Goal: Information Seeking & Learning: Learn about a topic

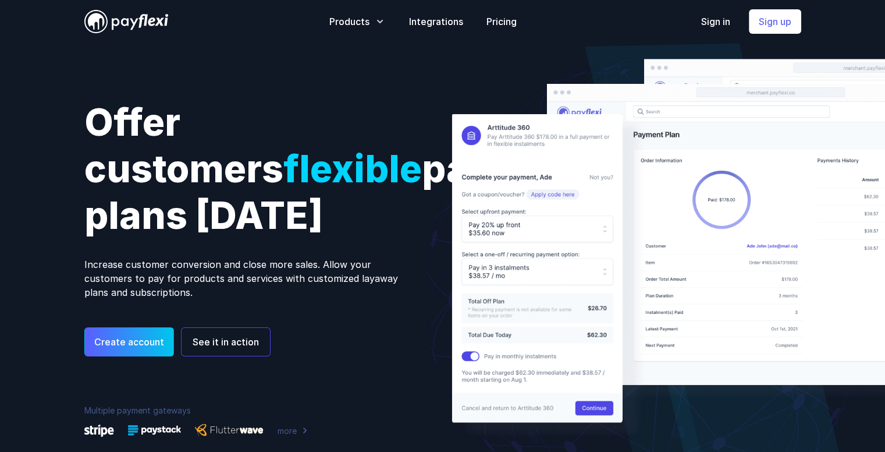
drag, startPoint x: 90, startPoint y: 130, endPoint x: 369, endPoint y: 315, distance: 335.0
click at [369, 315] on div "Offer customers flexible payment plans [DATE] Increase customer conversion and …" at bounding box center [442, 264] width 745 height 442
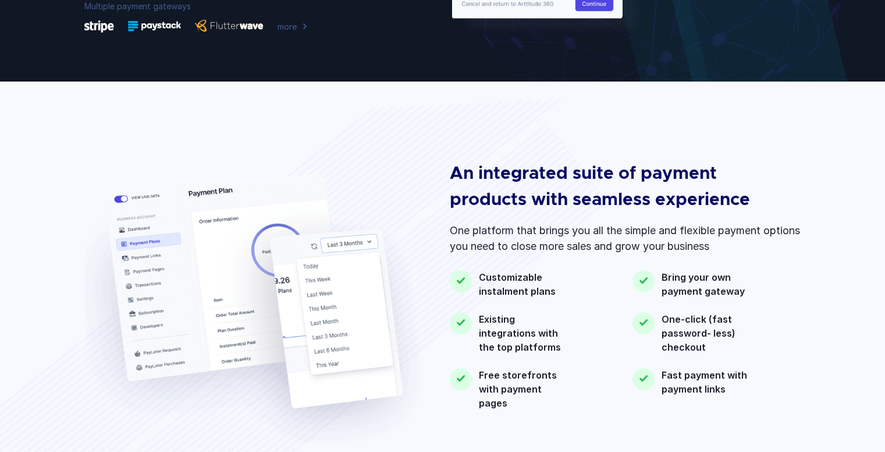
scroll to position [403, 0]
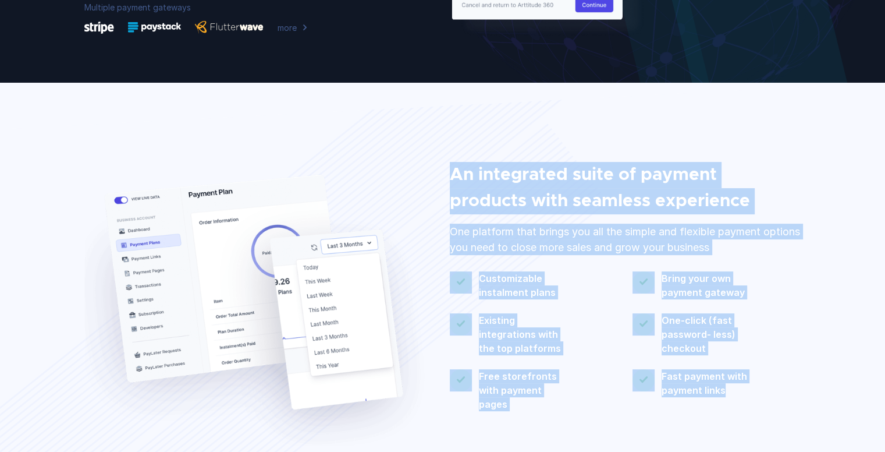
drag, startPoint x: 455, startPoint y: 172, endPoint x: 747, endPoint y: 398, distance: 368.7
click at [747, 398] on div "An integrated suite of payment products with seamless experience One platform t…" at bounding box center [625, 303] width 351 height 283
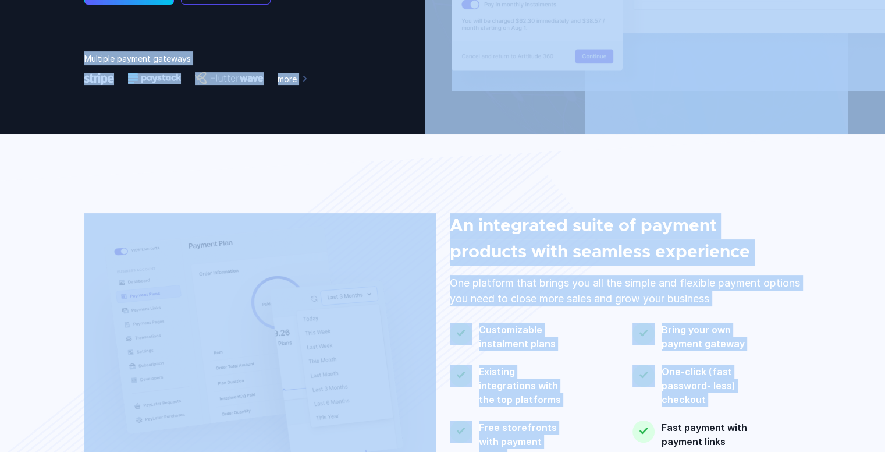
scroll to position [364, 0]
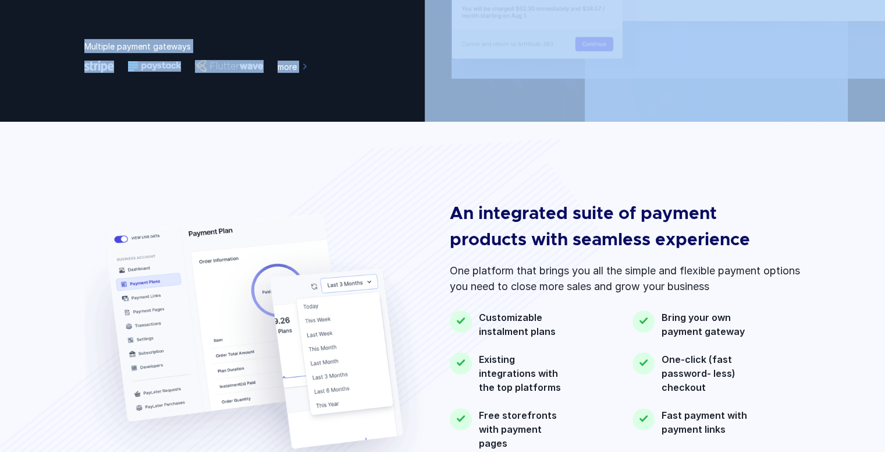
drag, startPoint x: 64, startPoint y: 19, endPoint x: 366, endPoint y: 142, distance: 326.0
click at [366, 142] on section "An integrated suite of payment products with seamless experience One platform t…" at bounding box center [442, 324] width 885 height 404
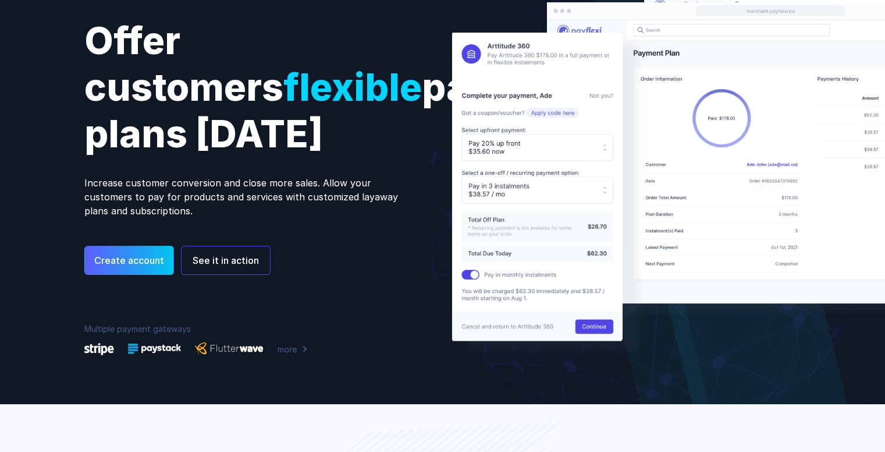
scroll to position [0, 0]
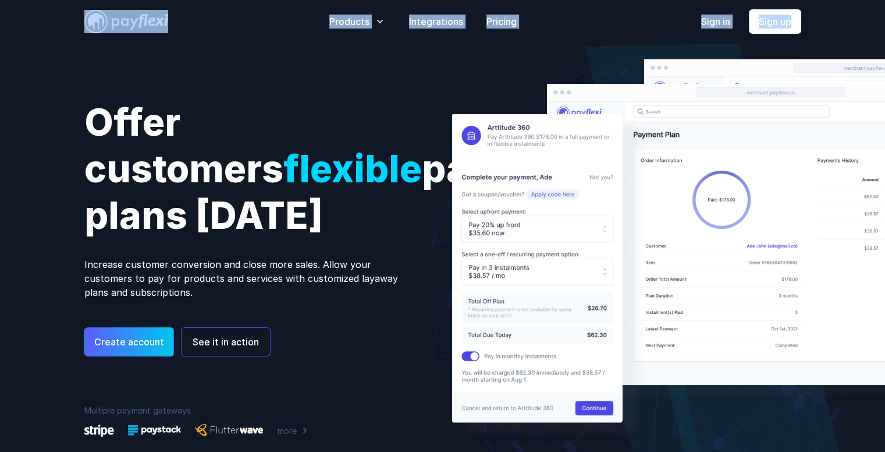
drag, startPoint x: 74, startPoint y: 38, endPoint x: 65, endPoint y: 78, distance: 41.1
click at [65, 78] on div "PayFlexi PayFlexi Open menu Products Payment Plans more" at bounding box center [442, 242] width 885 height 485
click at [65, 78] on div "Offer customers flexible payment plans [DATE] Increase customer conversion and …" at bounding box center [442, 264] width 885 height 442
